Goal: Download file/media

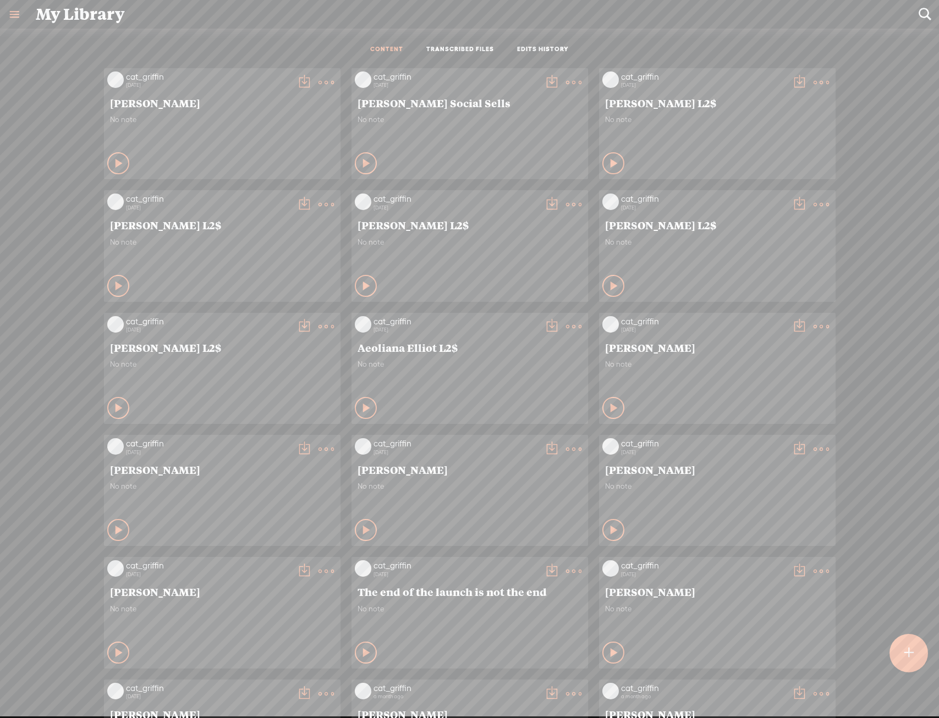
click at [18, 6] on link at bounding box center [14, 14] width 29 height 29
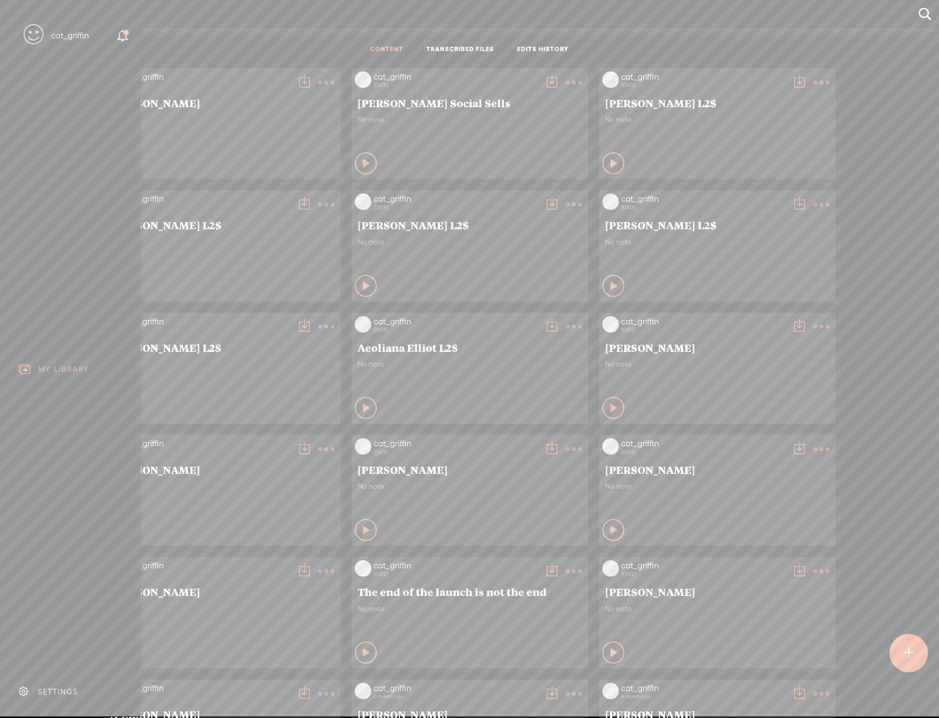
click at [57, 689] on div "SETTINGS" at bounding box center [72, 691] width 129 height 33
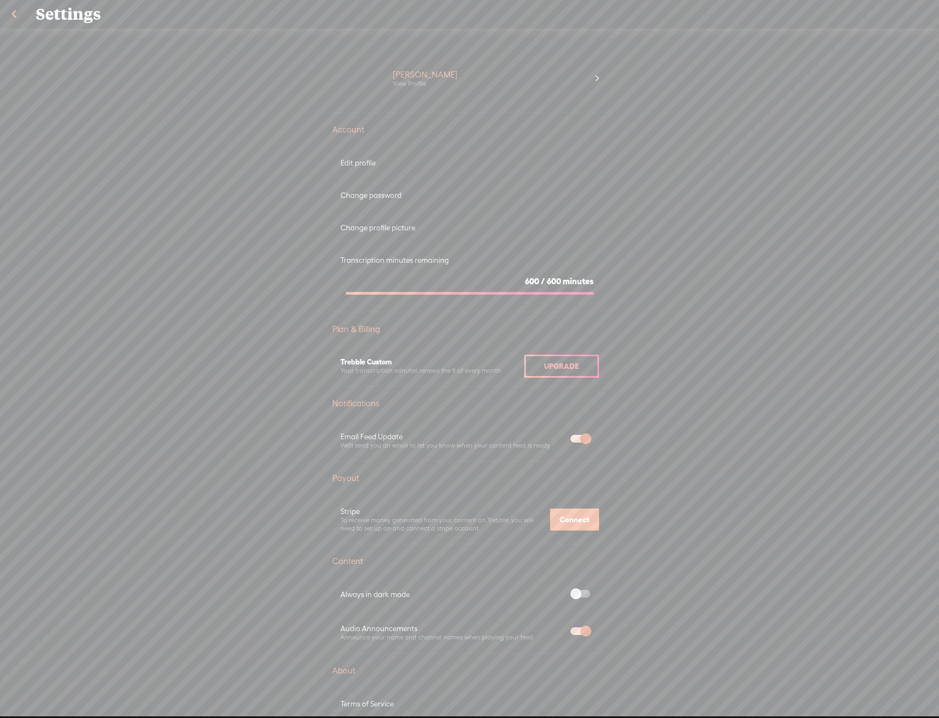
click at [17, 10] on link at bounding box center [14, 14] width 28 height 29
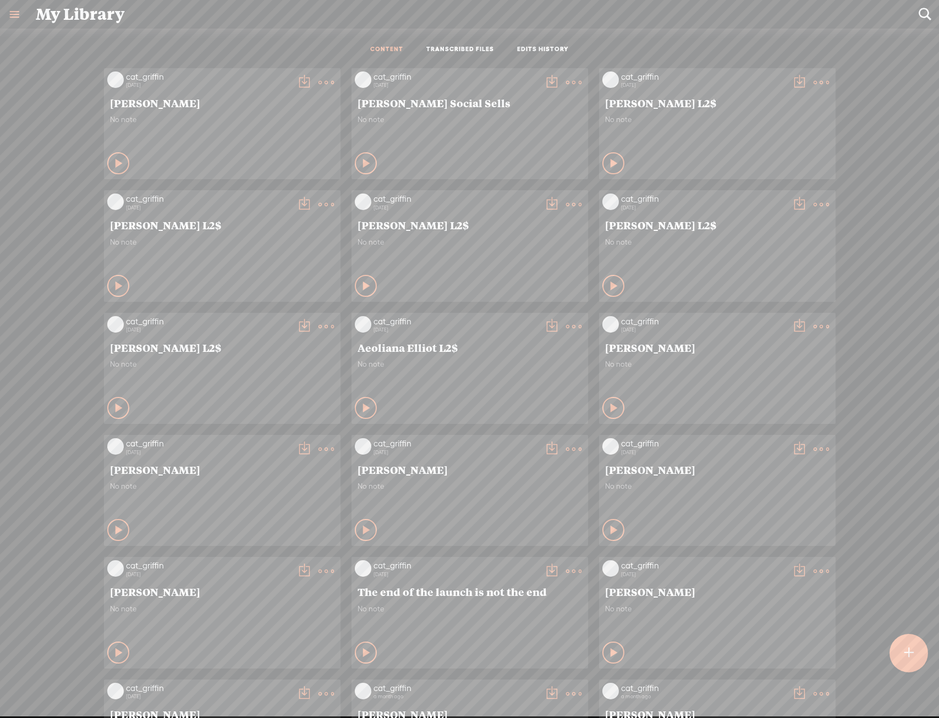
click at [927, 660] on div at bounding box center [908, 653] width 39 height 39
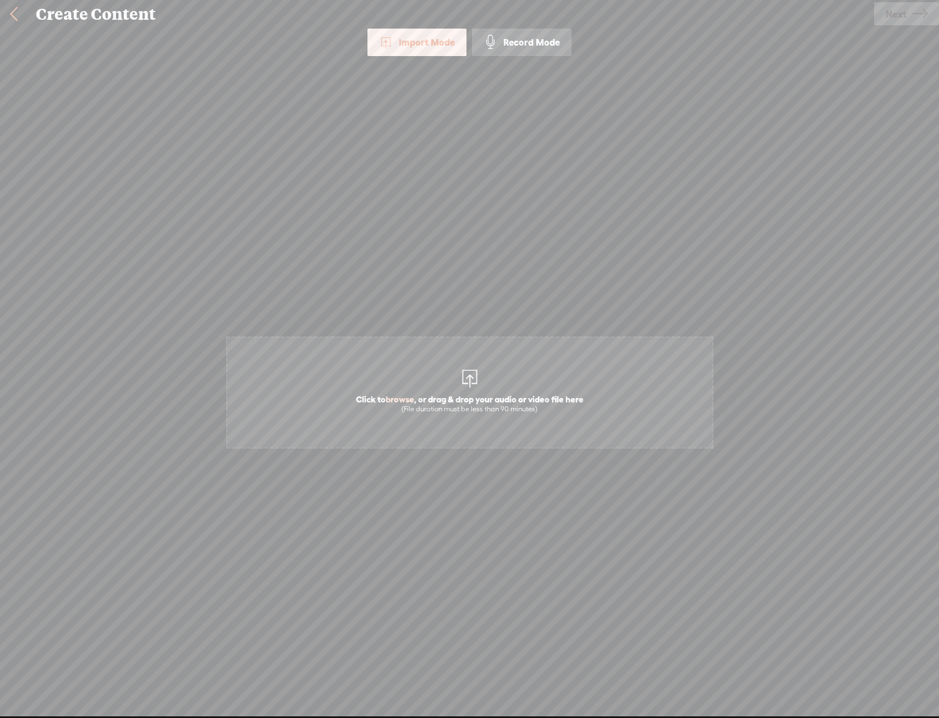
click at [461, 409] on div "(File duration must be less than 90 minutes)" at bounding box center [470, 409] width 228 height 9
click at [426, 459] on div "Click to browse , or drag & drop your audio or video file here (File duration m…" at bounding box center [469, 393] width 485 height 618
click at [453, 413] on div "(File duration must be less than 90 minutes)" at bounding box center [470, 409] width 228 height 9
click at [411, 344] on span "Click to browse , or drag & drop your audio or video file here (File duration m…" at bounding box center [469, 393] width 487 height 112
click at [920, 18] on icon at bounding box center [919, 14] width 15 height 28
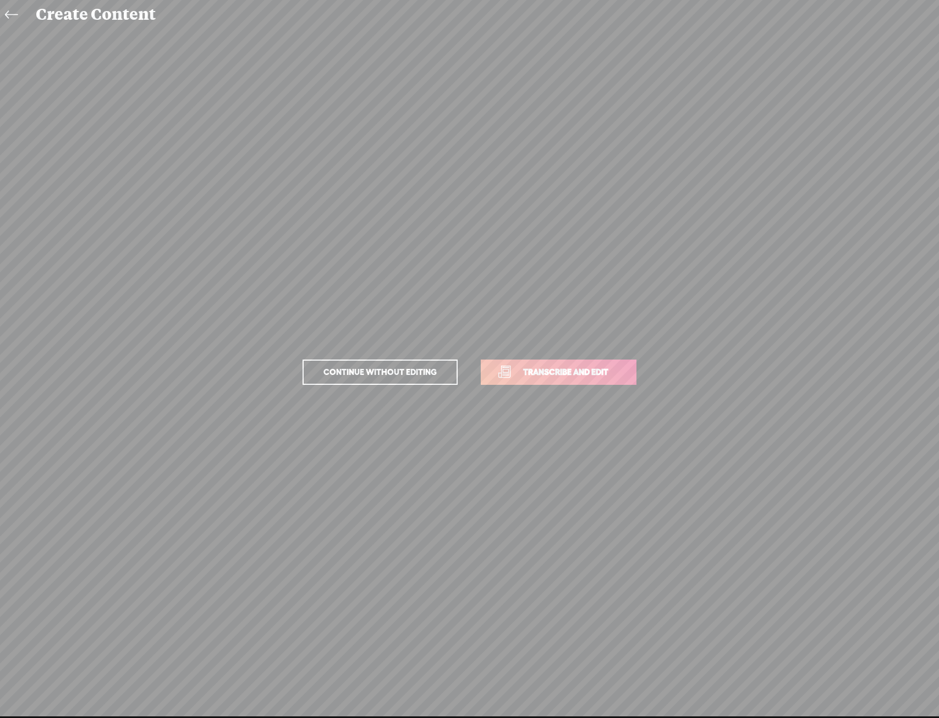
click at [609, 391] on p "Continue without editing Transcribe and edit" at bounding box center [469, 372] width 385 height 48
click at [610, 384] on link "Transcribe and edit" at bounding box center [559, 372] width 156 height 25
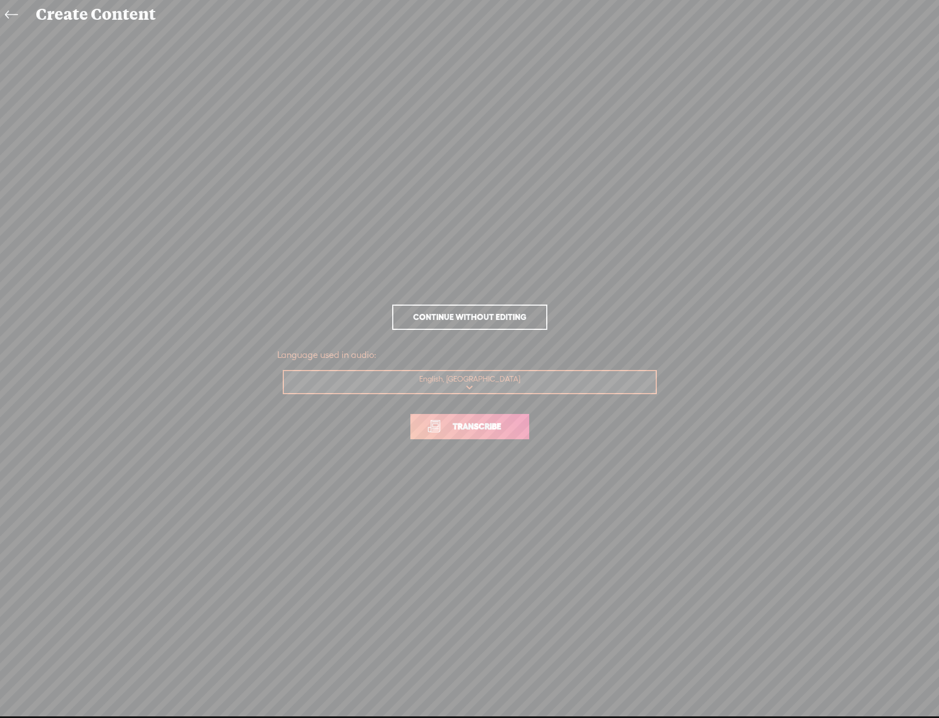
click at [499, 416] on link "Transcribe" at bounding box center [469, 426] width 119 height 25
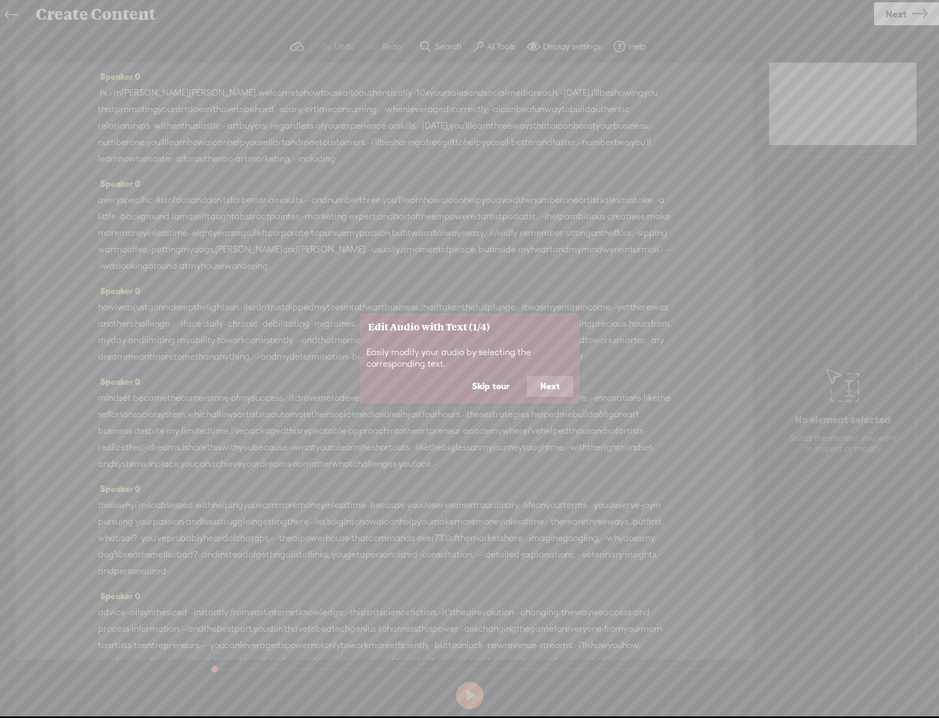
click at [556, 395] on button "Next" at bounding box center [550, 386] width 46 height 21
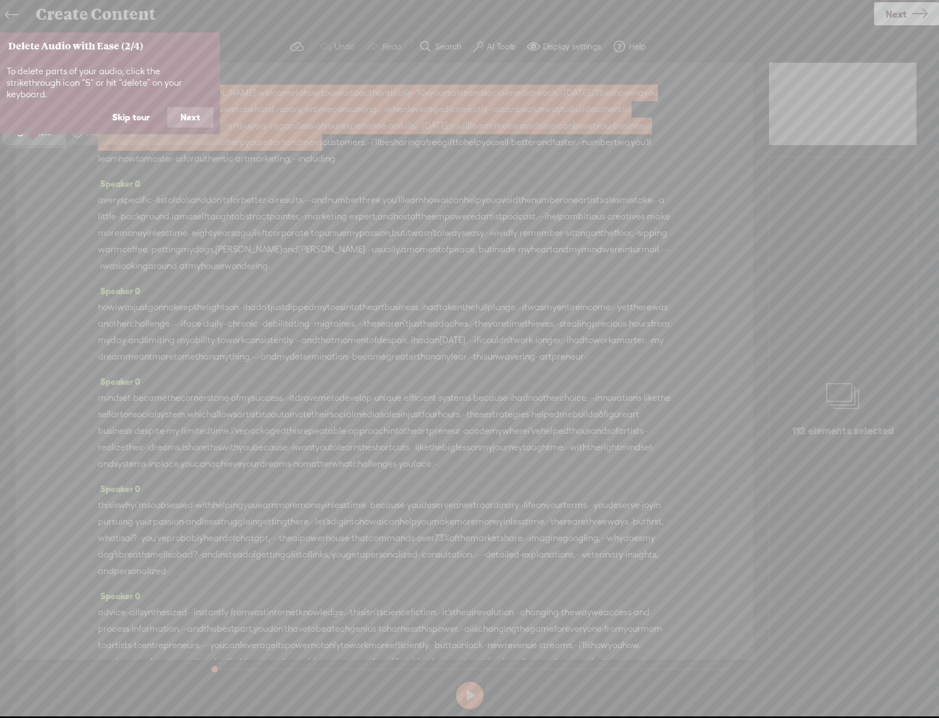
click at [144, 107] on button "Skip tour" at bounding box center [131, 117] width 64 height 21
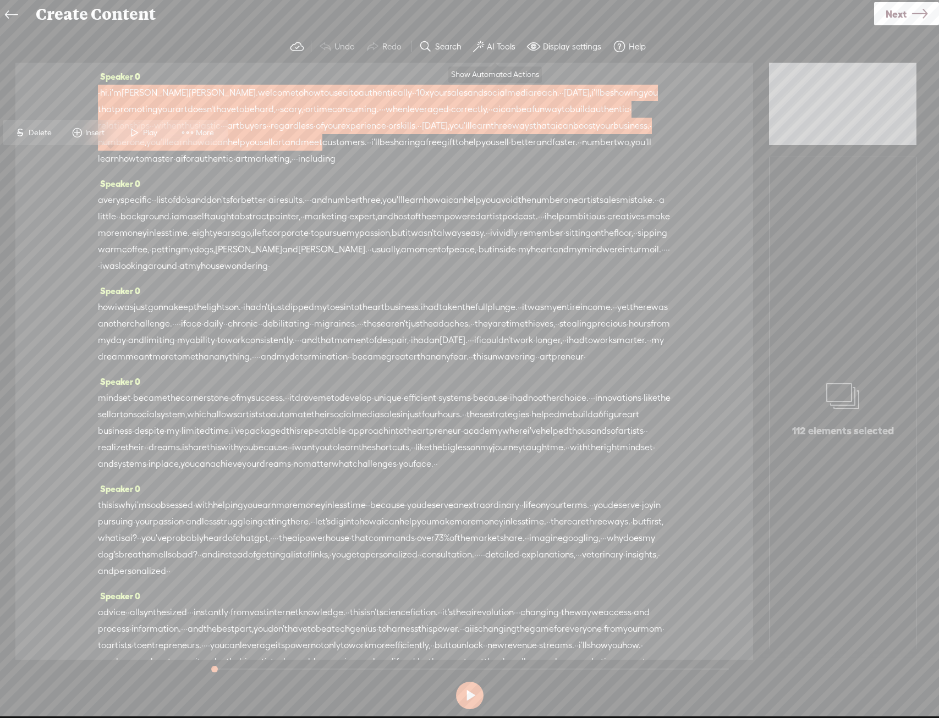
click at [481, 45] on span at bounding box center [478, 46] width 11 height 13
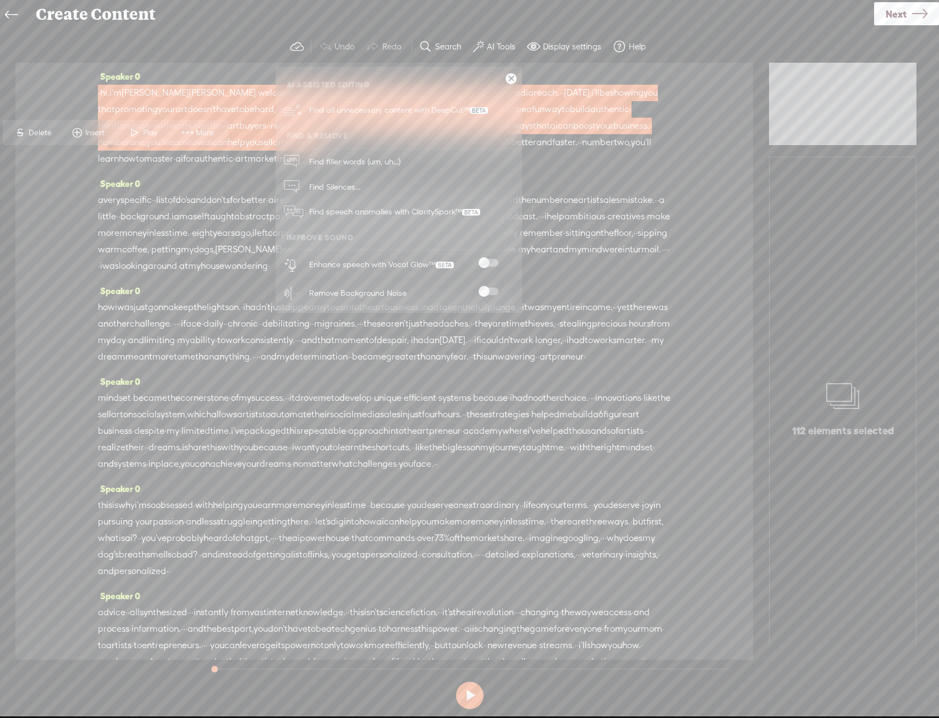
click at [485, 260] on span at bounding box center [489, 263] width 20 height 8
click at [492, 288] on span at bounding box center [489, 292] width 20 height 8
click at [901, 9] on span "Next" at bounding box center [896, 14] width 21 height 28
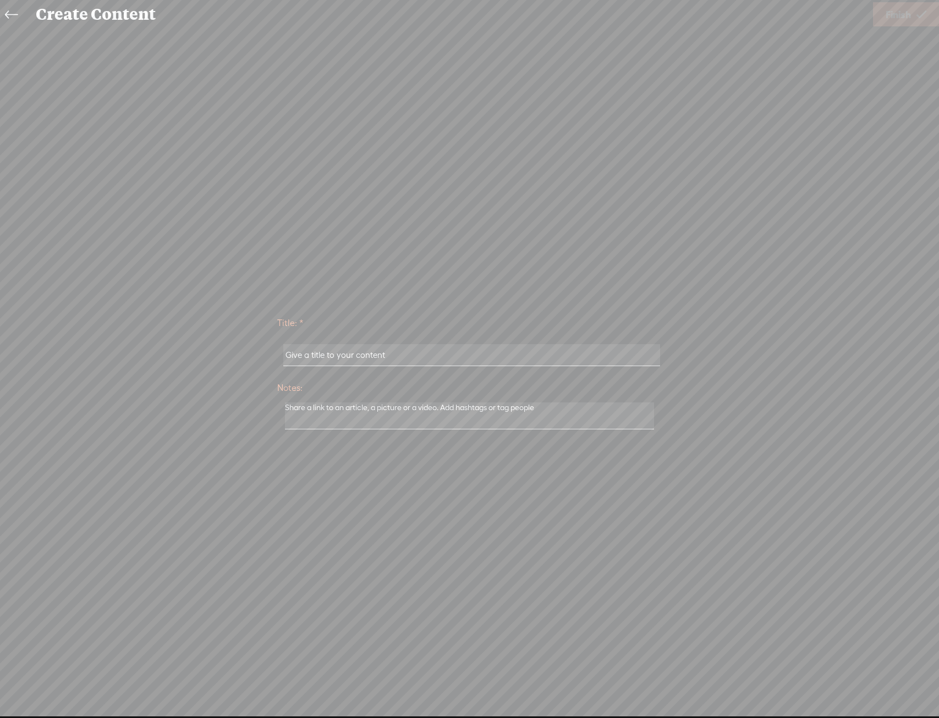
click at [516, 353] on input "text" at bounding box center [471, 354] width 377 height 21
type input "[PERSON_NAME]"
click at [922, 13] on icon at bounding box center [921, 15] width 10 height 28
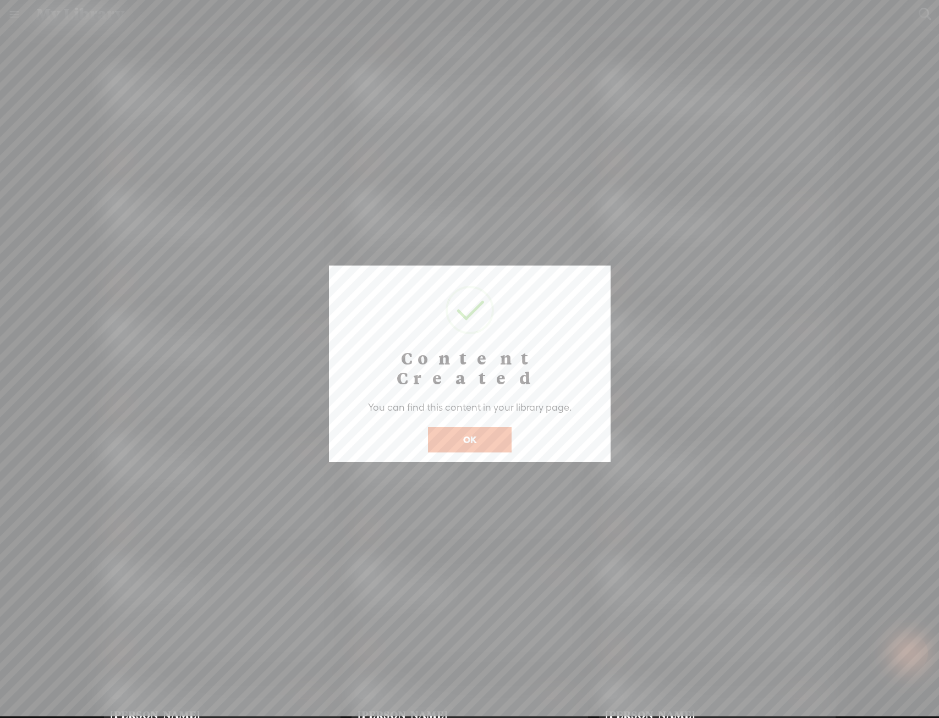
click at [488, 427] on button "OK" at bounding box center [470, 439] width 84 height 25
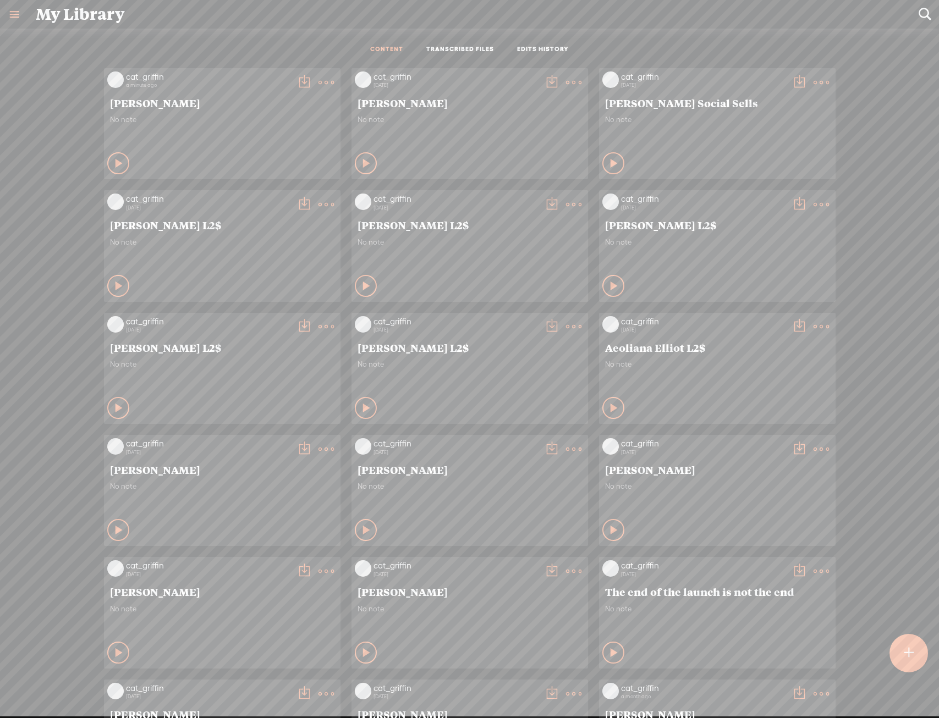
click at [315, 79] on icon at bounding box center [326, 83] width 22 height 22
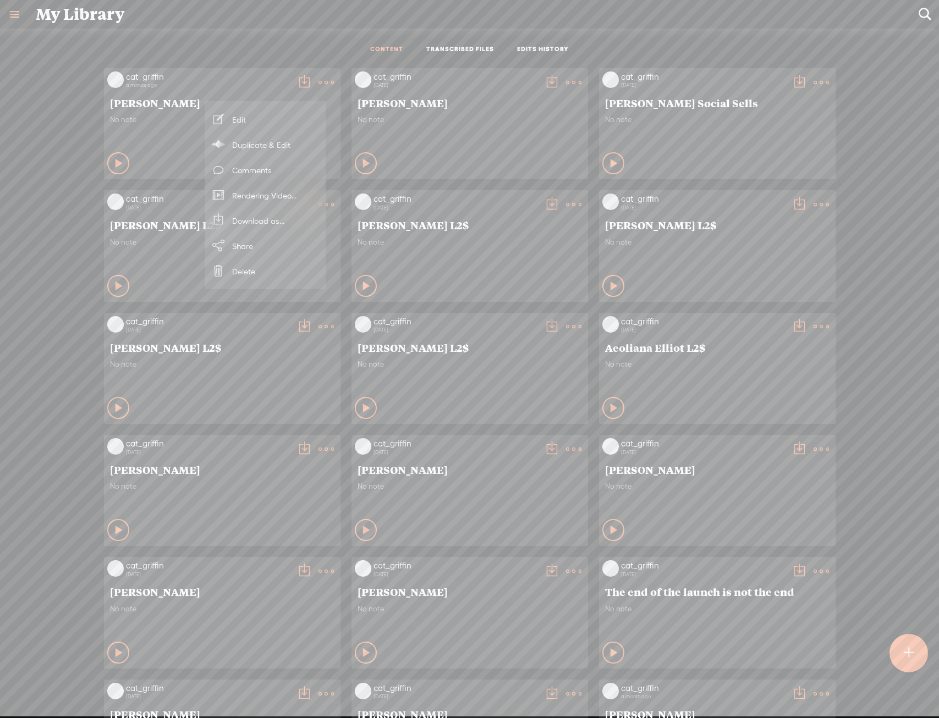
click at [270, 227] on link "Download as..." at bounding box center [265, 220] width 110 height 25
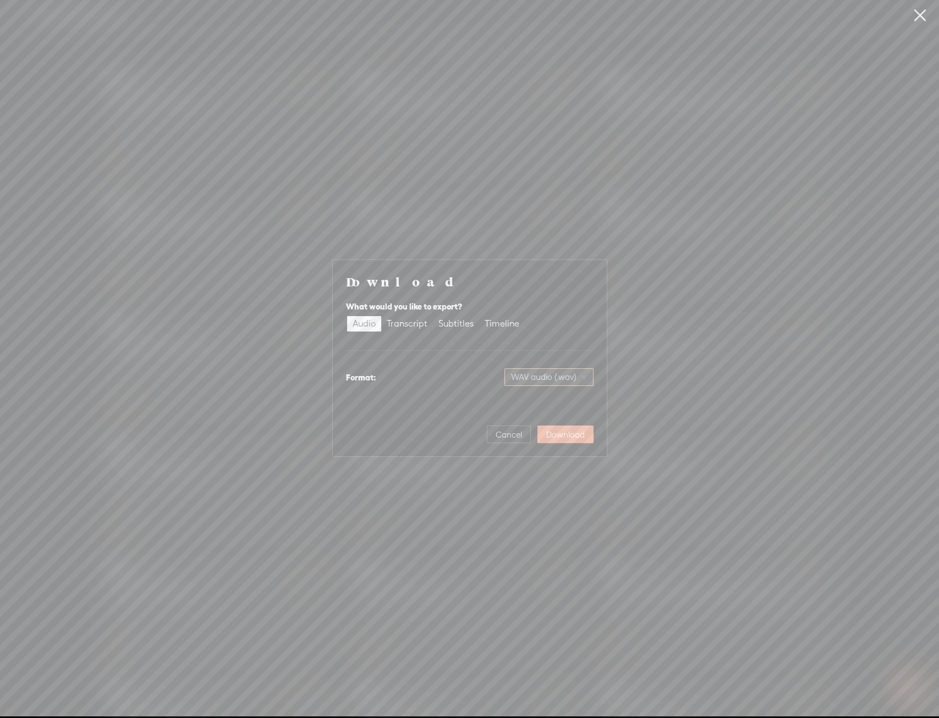
click at [564, 378] on span "WAV audio (.wav)" at bounding box center [549, 377] width 76 height 17
click at [551, 444] on div "Highest quality, large file size" at bounding box center [540, 444] width 90 height 9
click at [549, 378] on span "WAV audio (.wav)" at bounding box center [549, 377] width 76 height 17
click at [553, 408] on div "Best for sharing, small file size" at bounding box center [540, 412] width 90 height 9
click at [575, 431] on span "Download" at bounding box center [565, 435] width 39 height 11
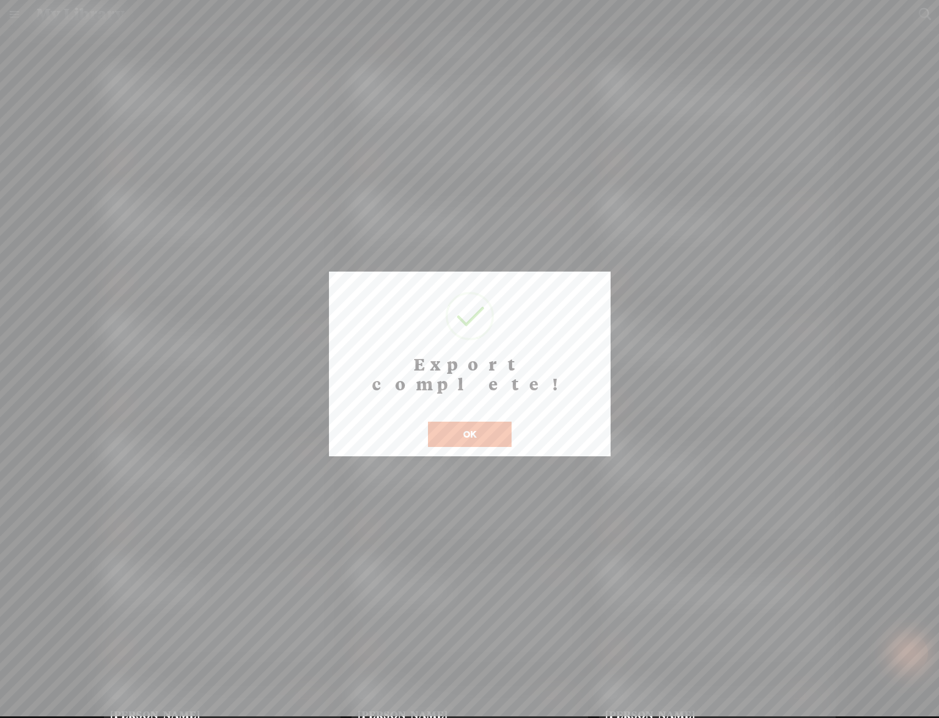
click at [455, 422] on button "OK" at bounding box center [470, 434] width 84 height 25
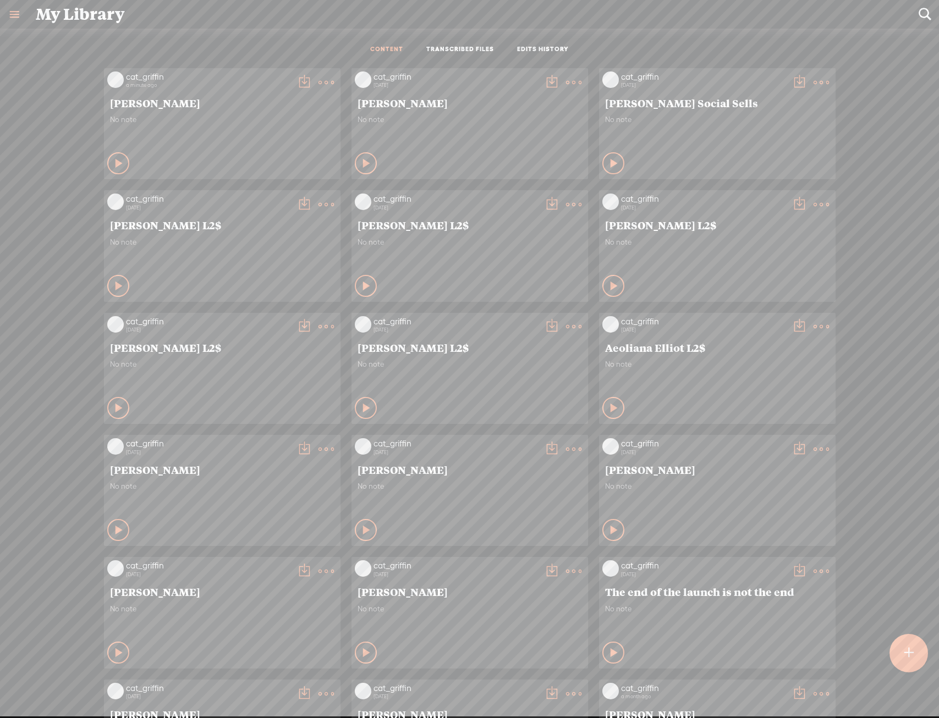
click at [323, 81] on icon at bounding box center [326, 83] width 22 height 22
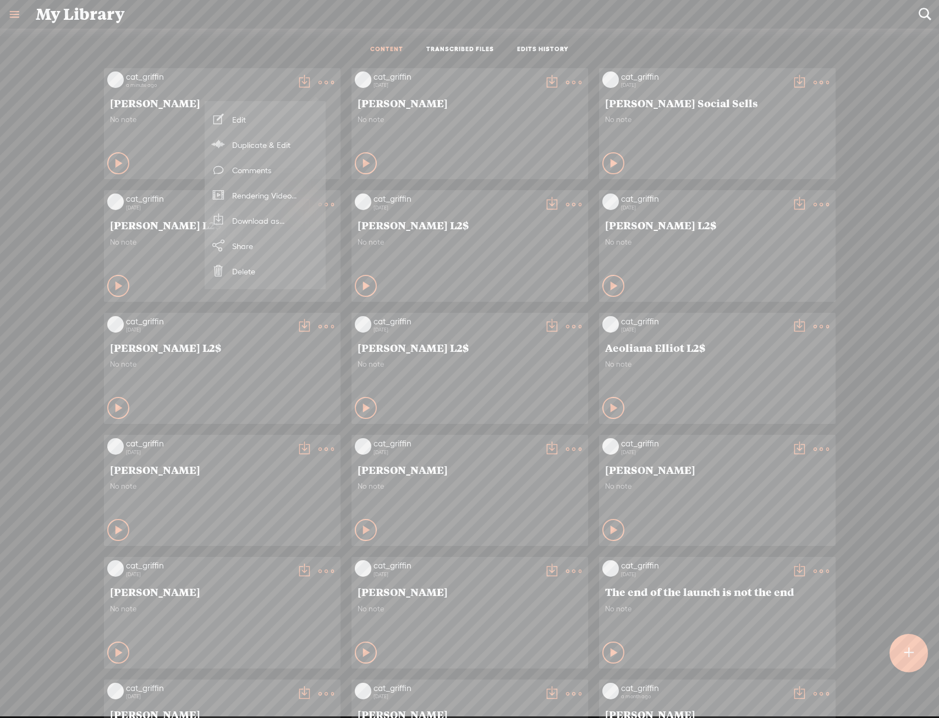
click at [291, 188] on link "Rendering Video..." at bounding box center [265, 195] width 110 height 25
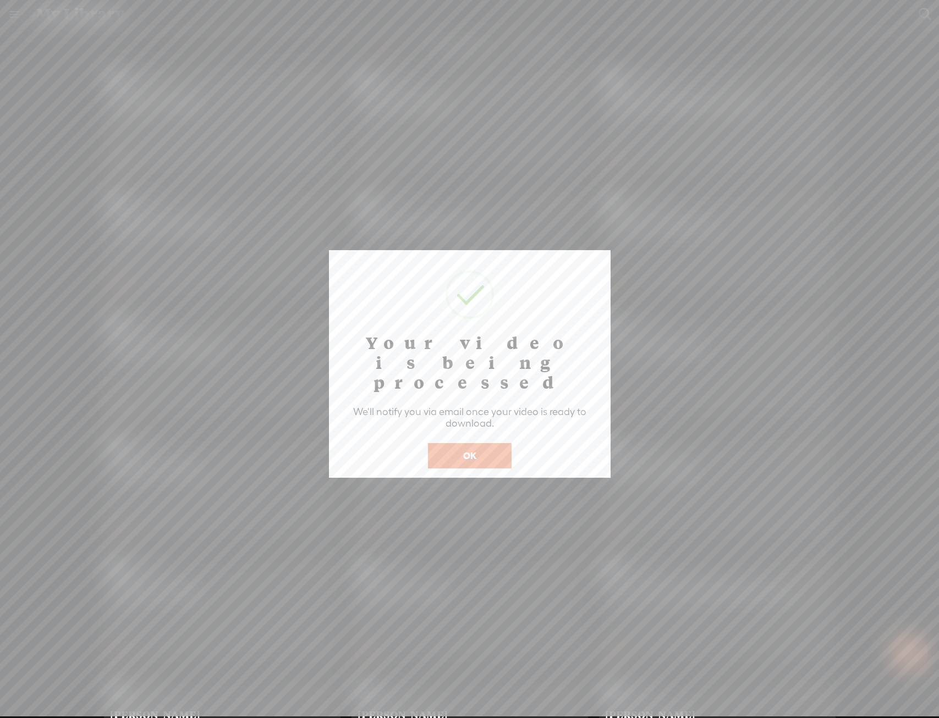
click at [501, 443] on button "OK" at bounding box center [470, 455] width 84 height 25
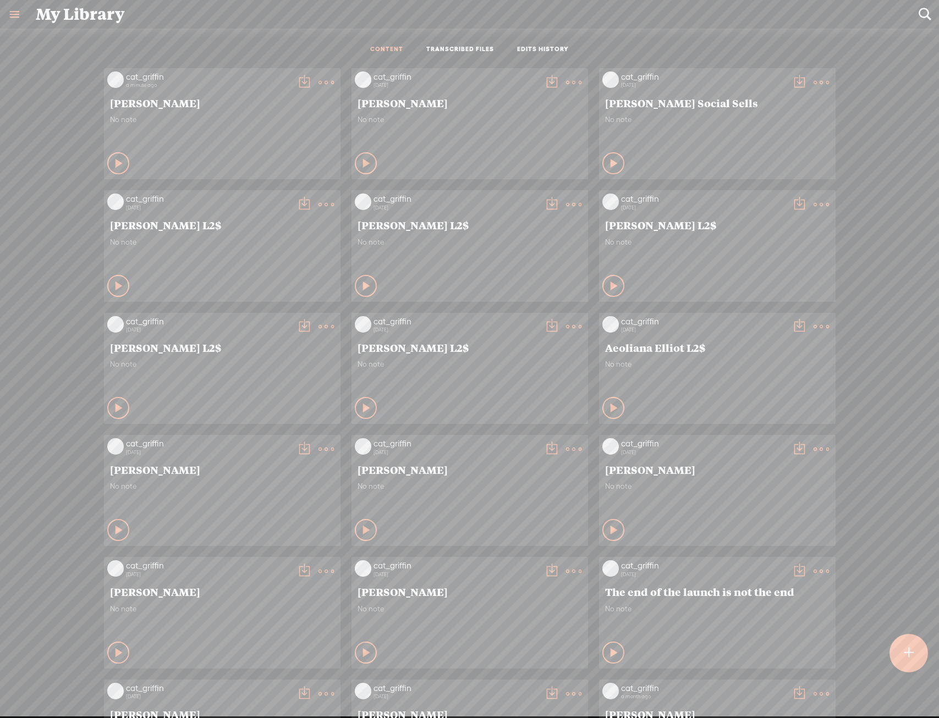
click at [318, 86] on t at bounding box center [325, 82] width 15 height 15
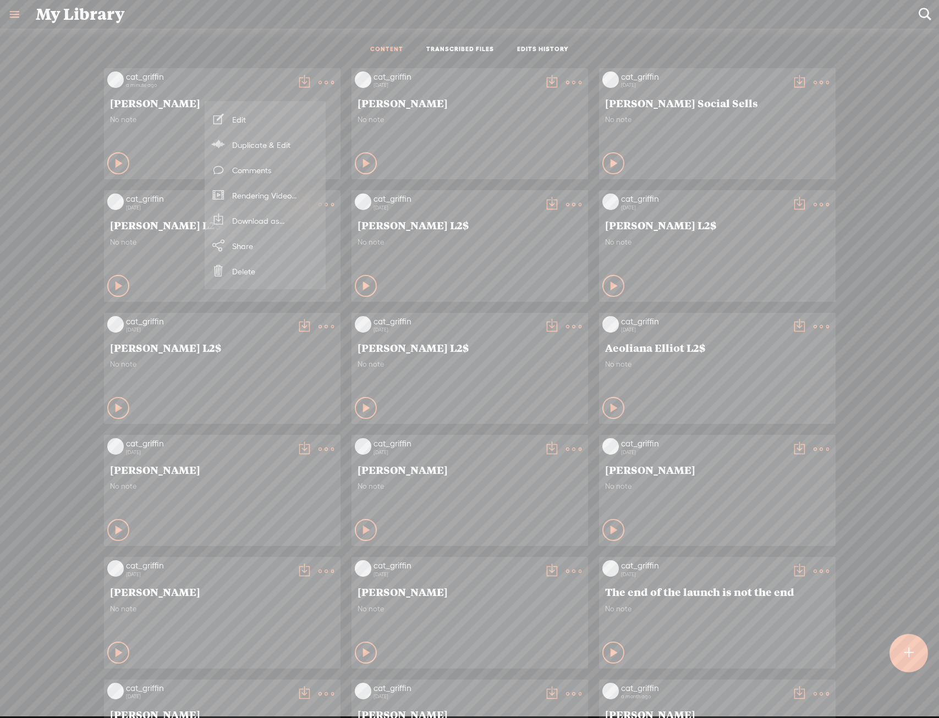
click at [270, 213] on link "Download as..." at bounding box center [265, 220] width 110 height 25
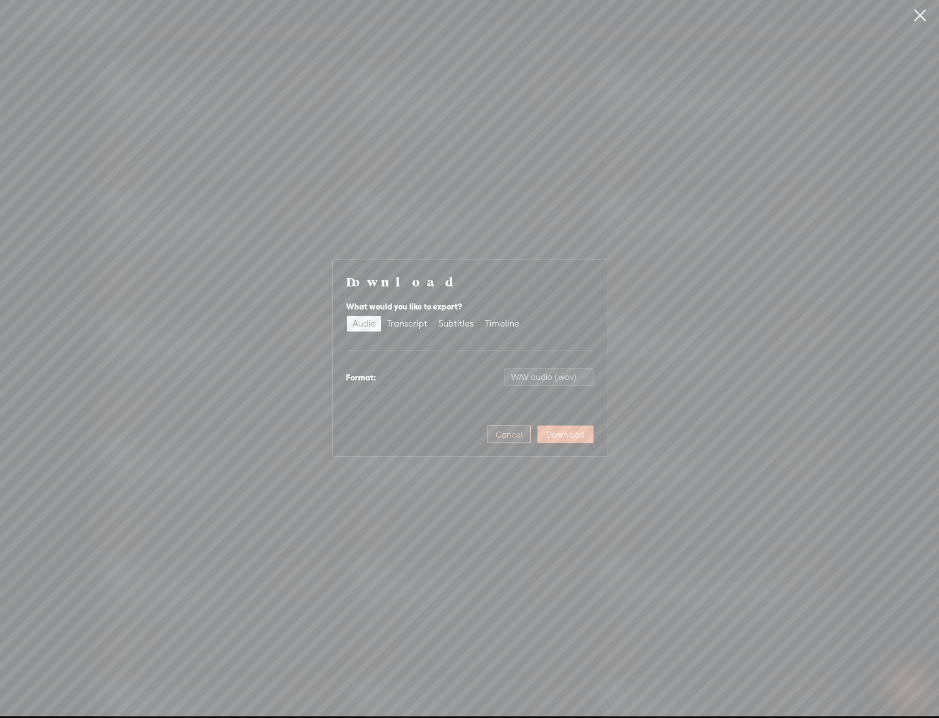
click at [509, 430] on span "Cancel" at bounding box center [509, 435] width 26 height 11
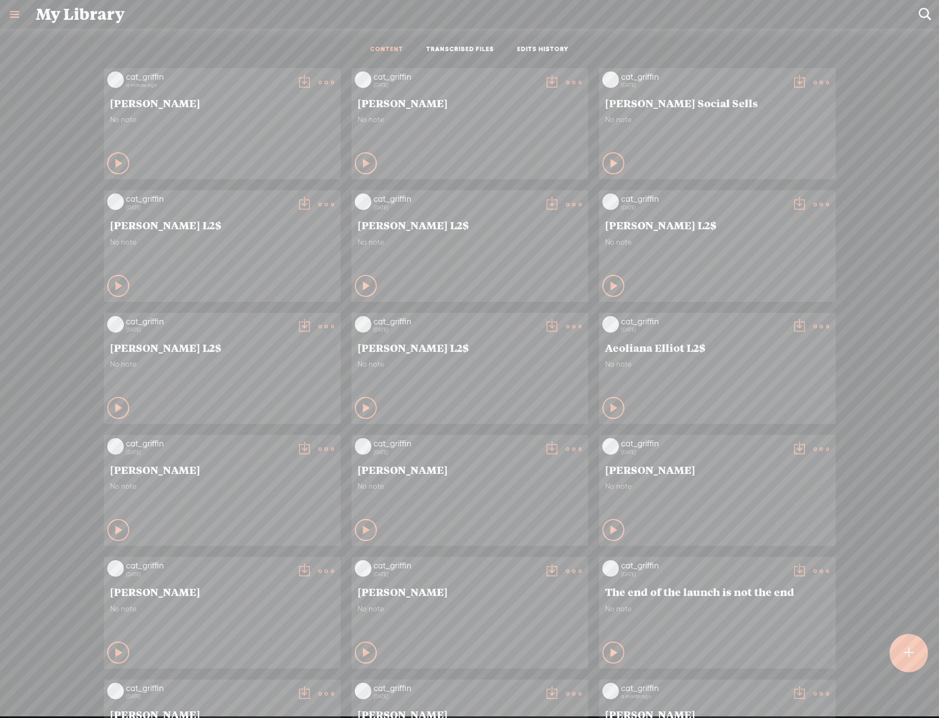
click at [322, 82] on t at bounding box center [325, 82] width 15 height 15
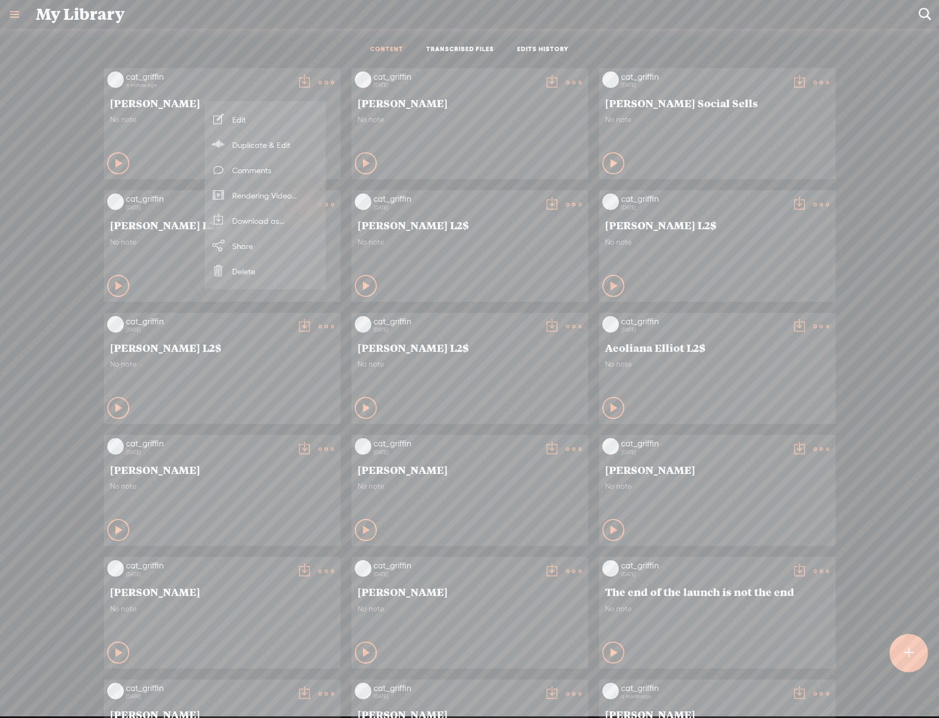
click at [328, 13] on div "My Library" at bounding box center [469, 14] width 883 height 29
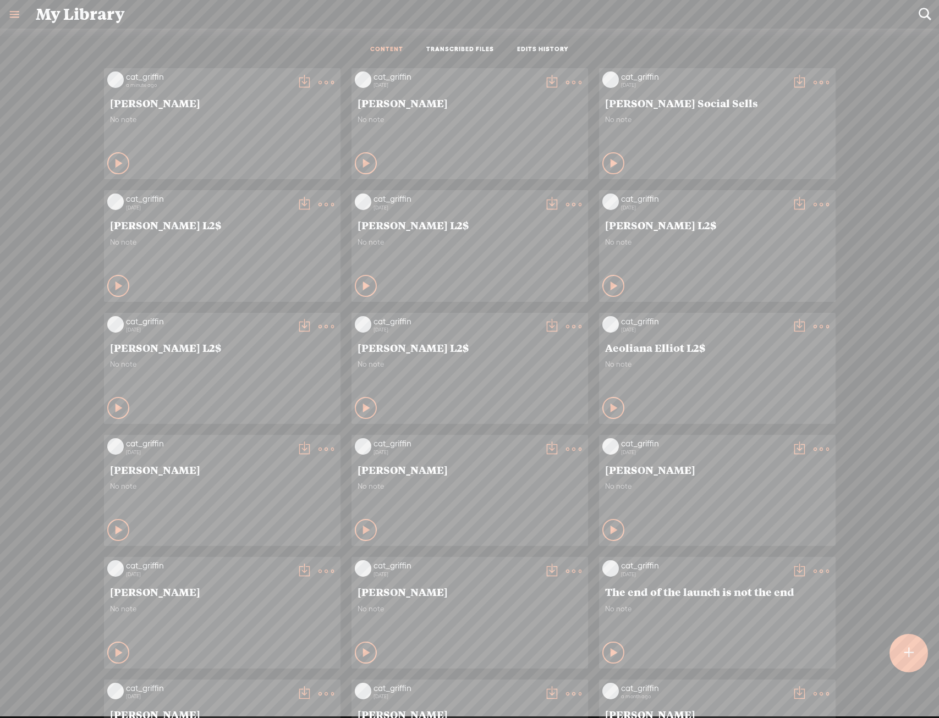
click at [318, 82] on t at bounding box center [325, 82] width 15 height 15
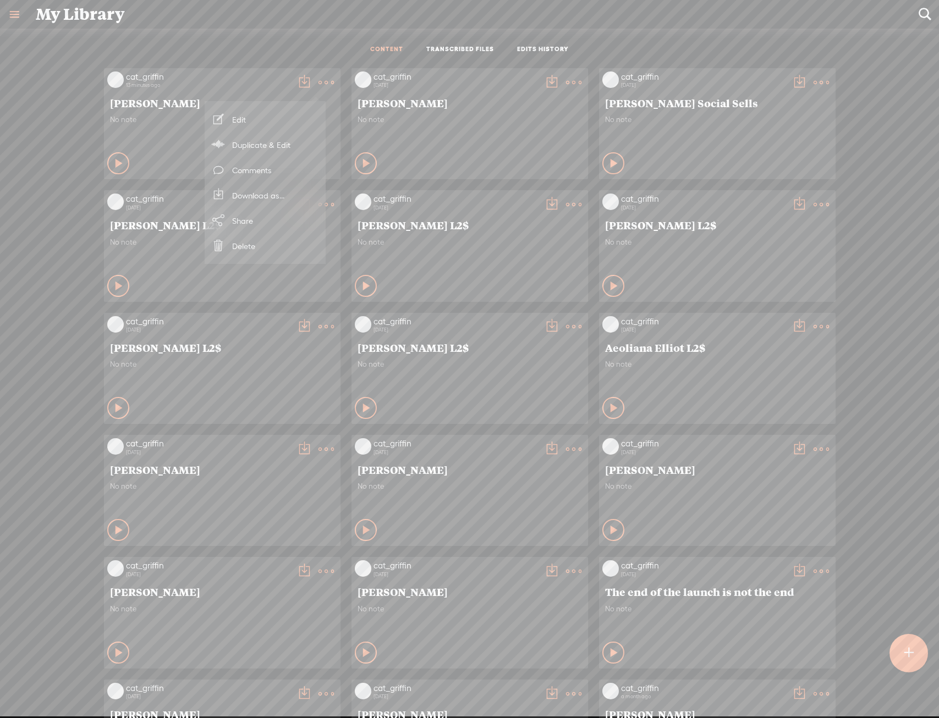
click at [293, 196] on link "Download as..." at bounding box center [265, 195] width 110 height 25
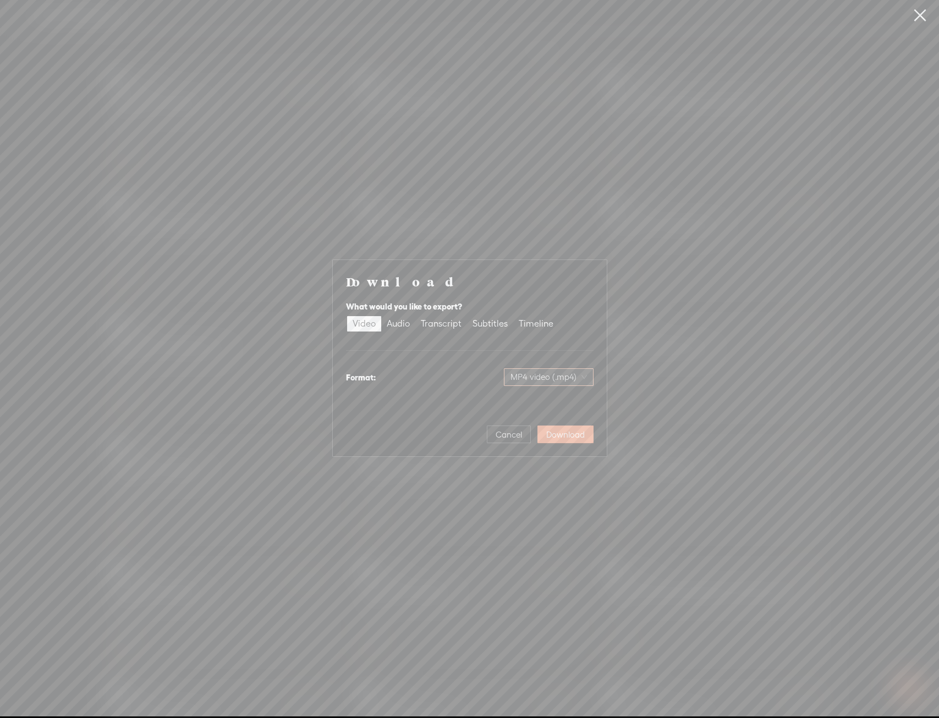
click at [518, 373] on span "MP4 video (.mp4)" at bounding box center [548, 377] width 76 height 17
click at [543, 399] on div "MP4 video (.mp4)" at bounding box center [549, 400] width 70 height 11
click at [555, 434] on span "Download" at bounding box center [565, 435] width 39 height 11
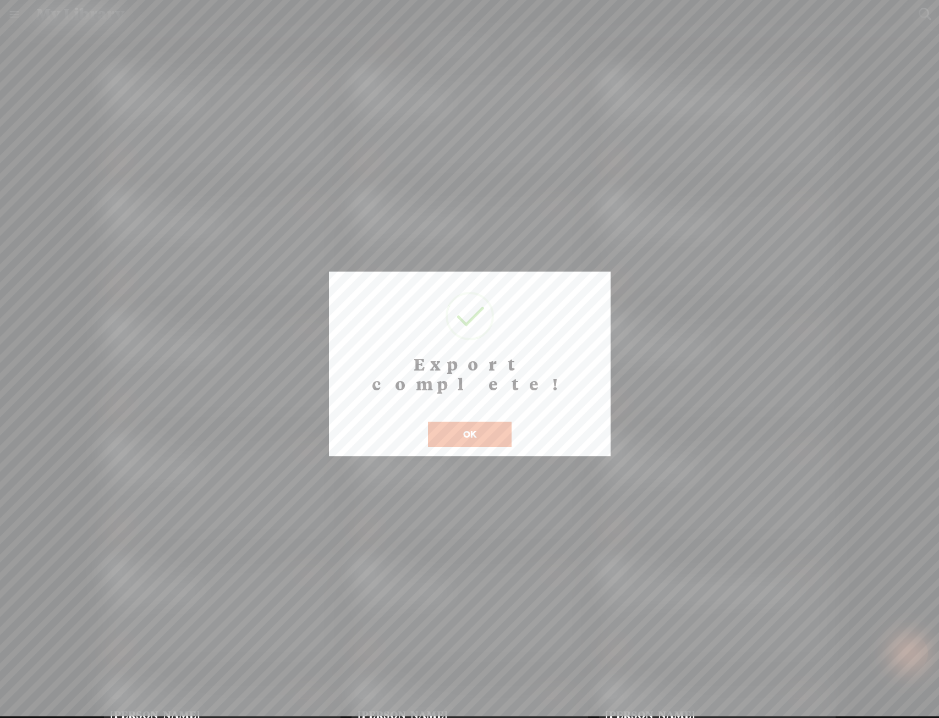
click at [485, 422] on button "OK" at bounding box center [470, 434] width 84 height 25
